Goal: Transaction & Acquisition: Book appointment/travel/reservation

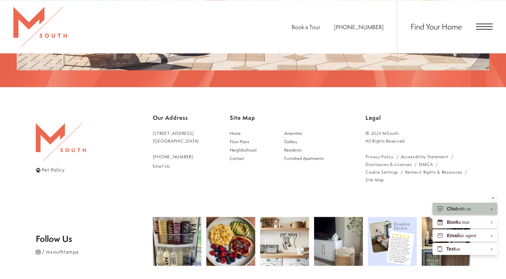
scroll to position [1224, 0]
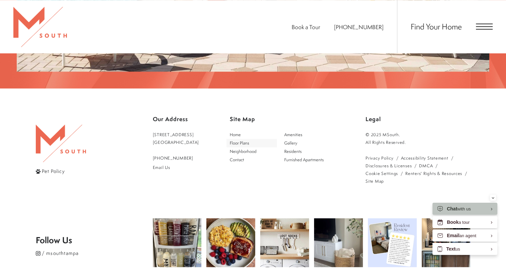
click at [249, 139] on link "Floor Plans" at bounding box center [251, 143] width 50 height 8
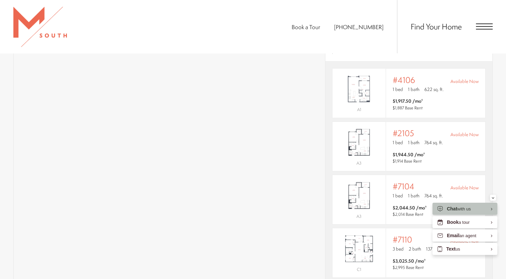
scroll to position [484, 0]
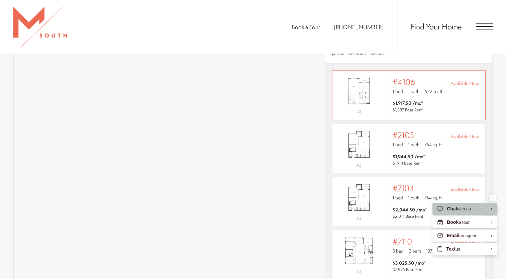
click at [361, 80] on img "View #4106" at bounding box center [358, 90] width 53 height 33
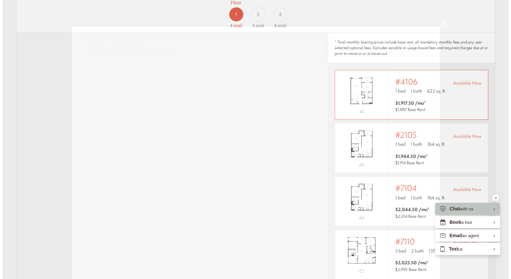
scroll to position [0, 0]
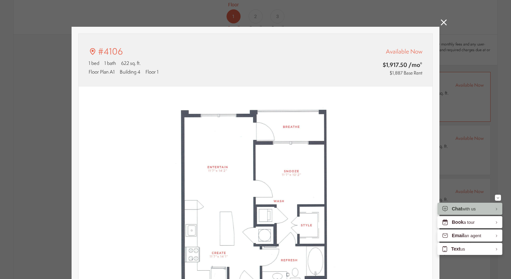
type input "**********"
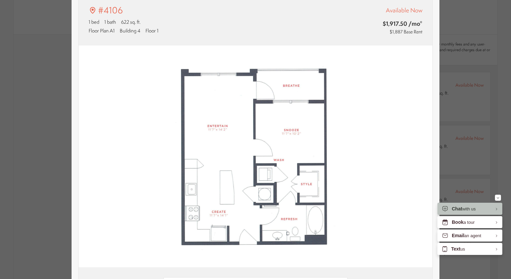
scroll to position [36, 0]
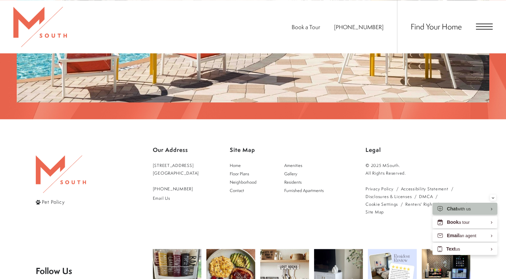
scroll to position [1226, 0]
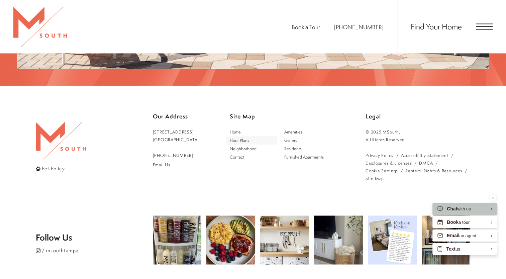
click at [248, 137] on span "Floor Plans" at bounding box center [239, 140] width 19 height 6
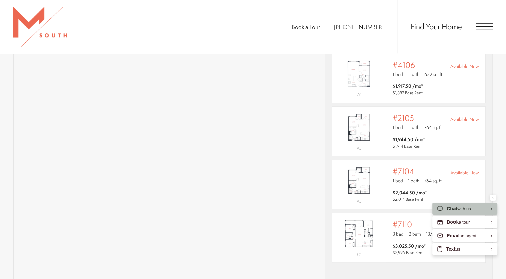
scroll to position [508, 0]
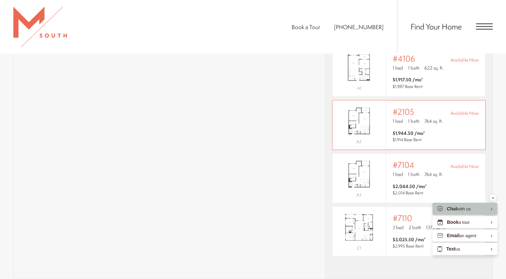
click at [477, 116] on div "Outside price filter range #2105 Available Now 1 bed 1 bath 764 sq. ft. $1,944.…" at bounding box center [435, 124] width 99 height 49
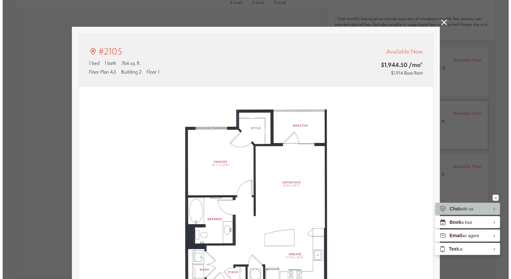
scroll to position [0, 0]
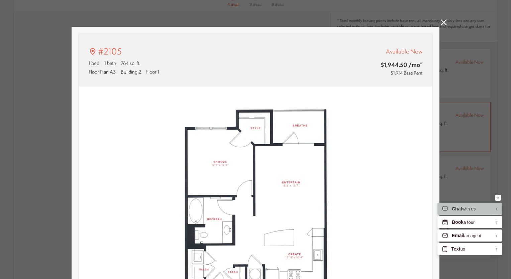
type input "**********"
click at [442, 26] on link at bounding box center [444, 23] width 6 height 8
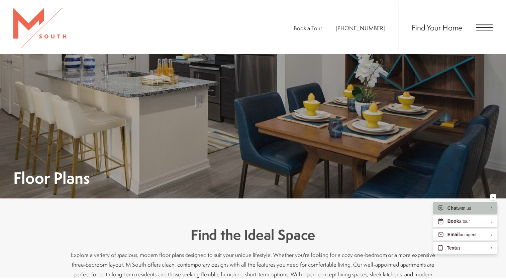
scroll to position [508, 0]
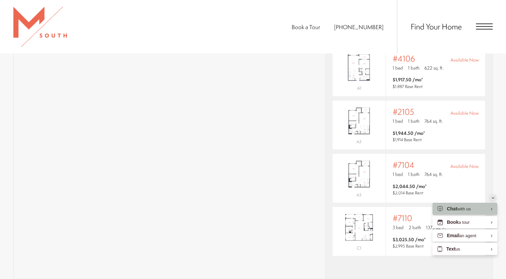
click at [492, 197] on icon "Minimize" at bounding box center [492, 198] width 3 height 2
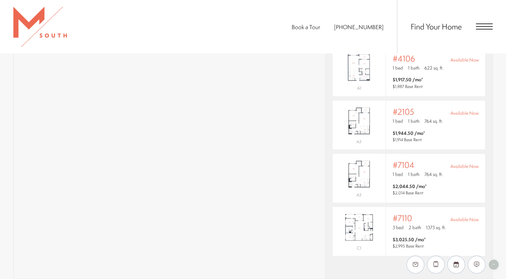
click at [485, 226] on div "A1 Outside price filter range #4106 Available Now 1 bed 1 bath 622 sq. ft. $1,9…" at bounding box center [408, 155] width 167 height 216
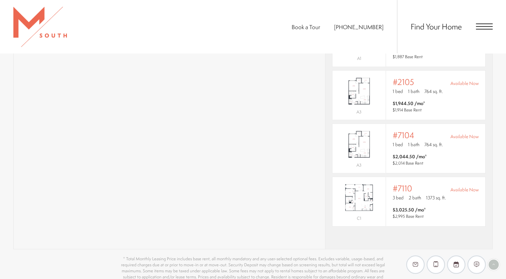
scroll to position [487, 0]
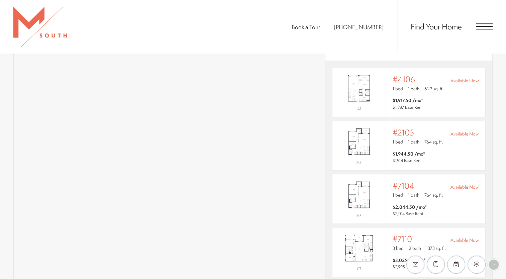
click at [364, 38] on ul "Book a Tour [PHONE_NUMBER]" at bounding box center [344, 26] width 105 height 53
